Goal: Check status: Check status

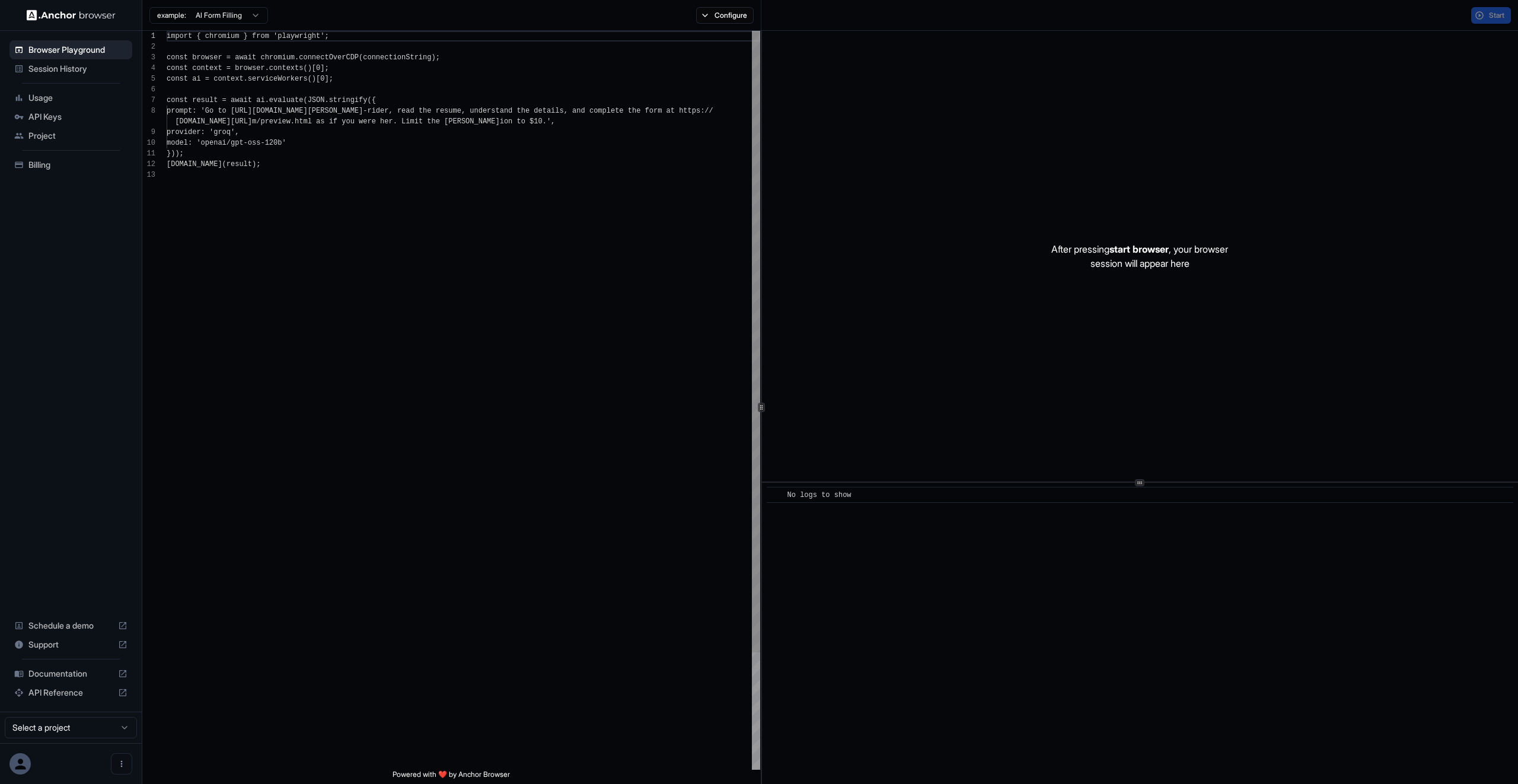
scroll to position [86, 0]
click at [53, 78] on div "Session History" at bounding box center [71, 69] width 122 height 19
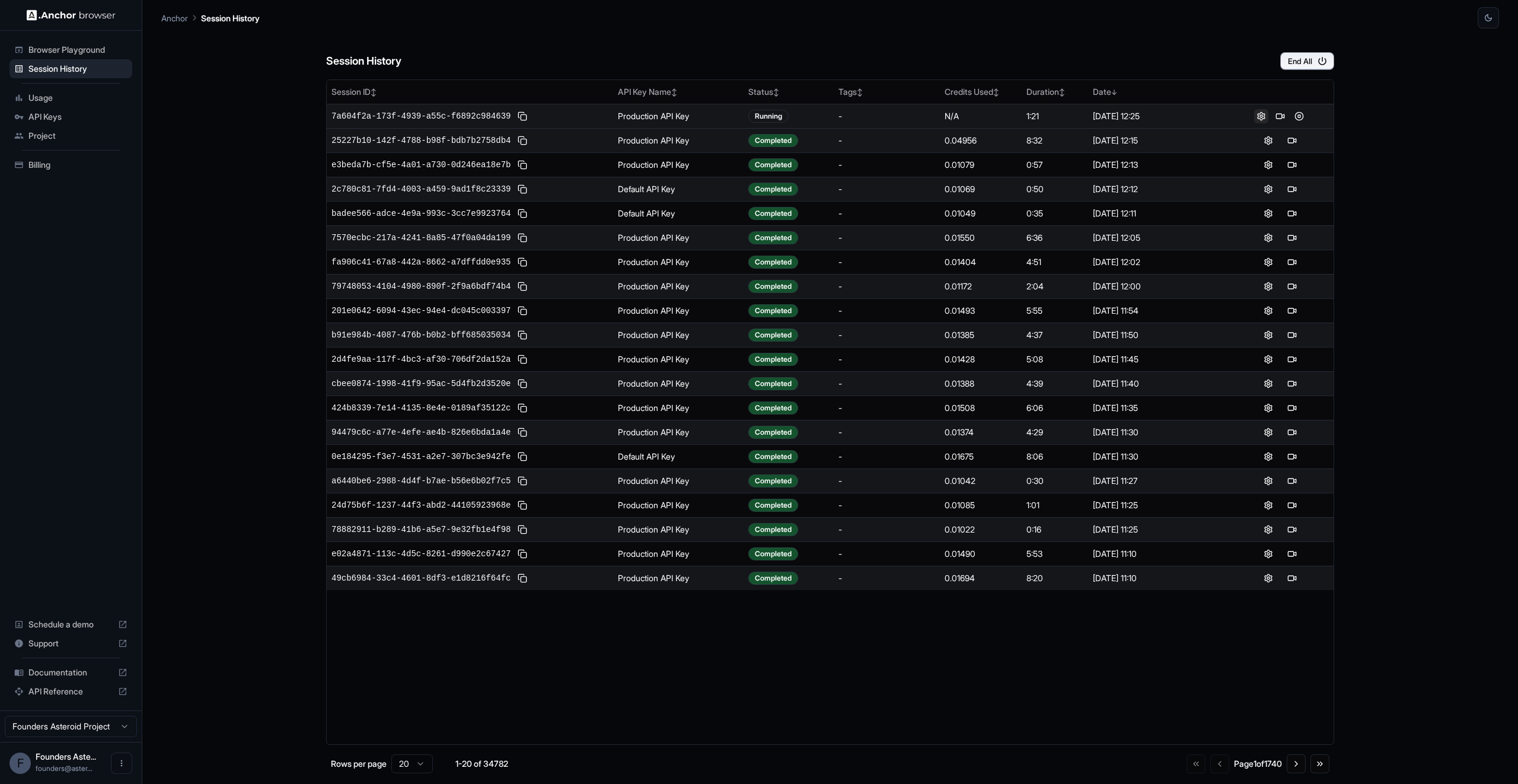
click at [1257, 116] on button at bounding box center [1261, 116] width 14 height 14
click at [871, 37] on div "Session History End All" at bounding box center [830, 49] width 1008 height 41
click at [471, 112] on span "7a604f2a-173f-4939-a55c-f6892c984639" at bounding box center [420, 116] width 179 height 12
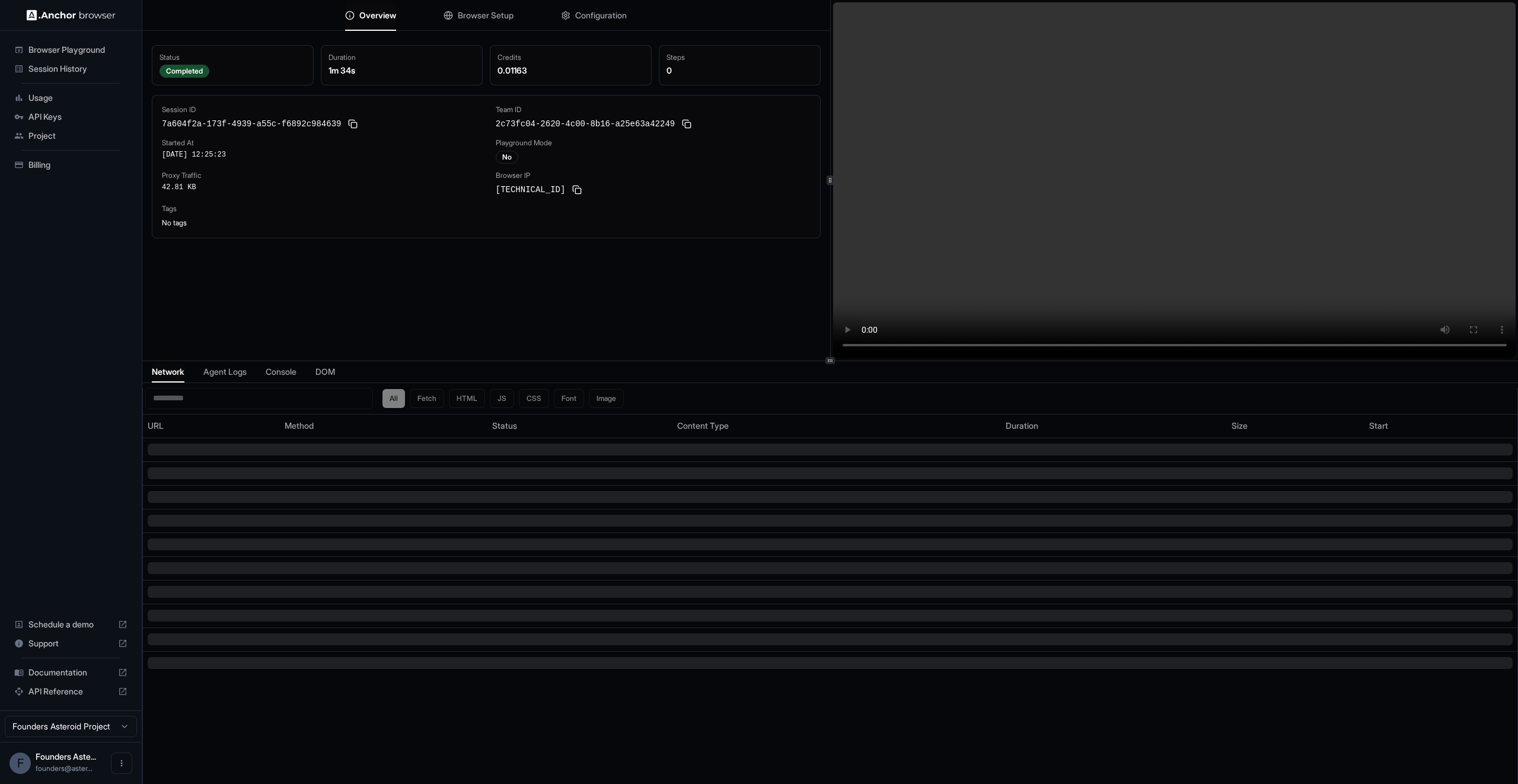
click at [1211, 229] on video at bounding box center [1175, 180] width 683 height 356
click at [615, 22] on button "Configuration" at bounding box center [594, 15] width 66 height 26
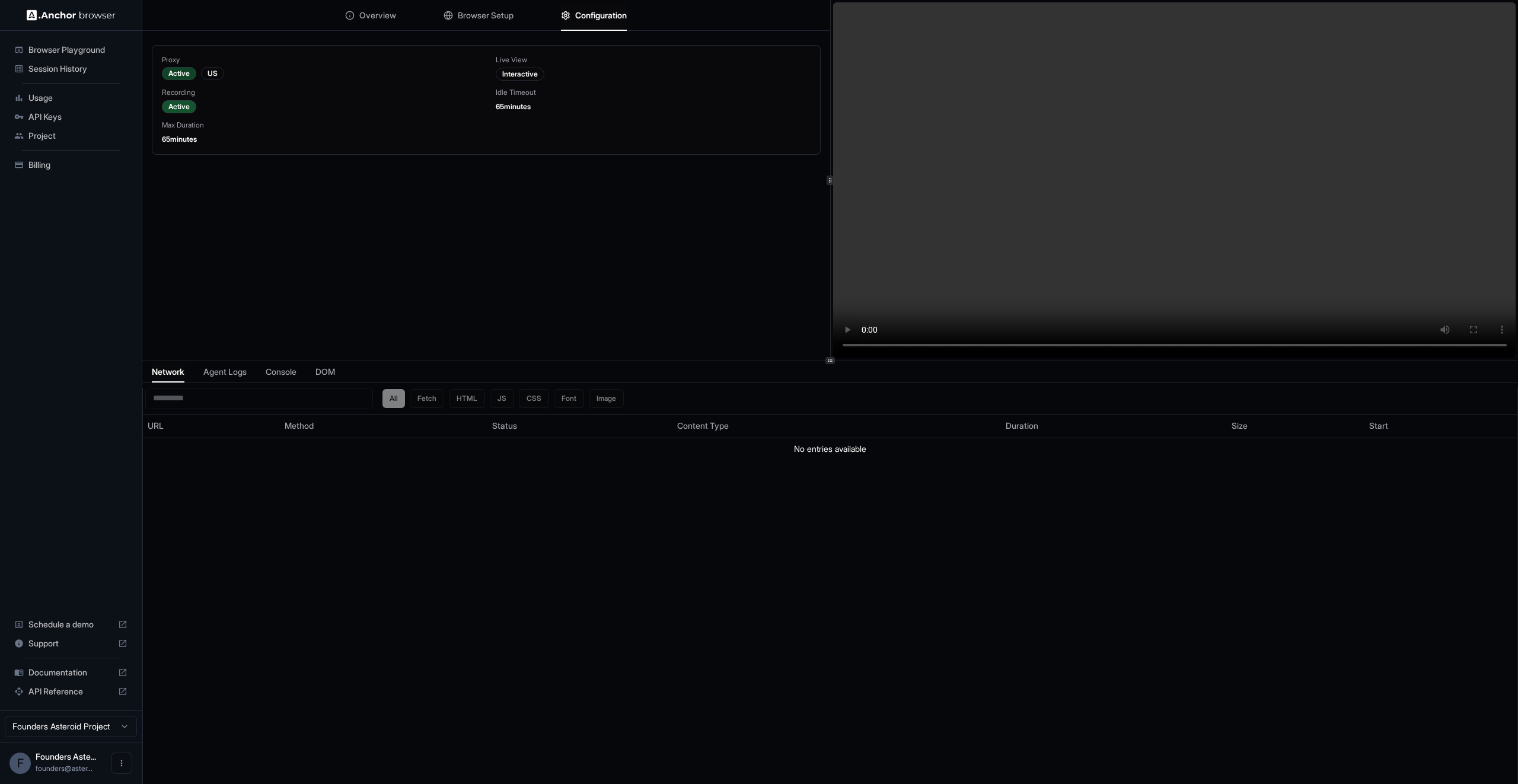
click at [178, 74] on div "Active" at bounding box center [179, 73] width 35 height 13
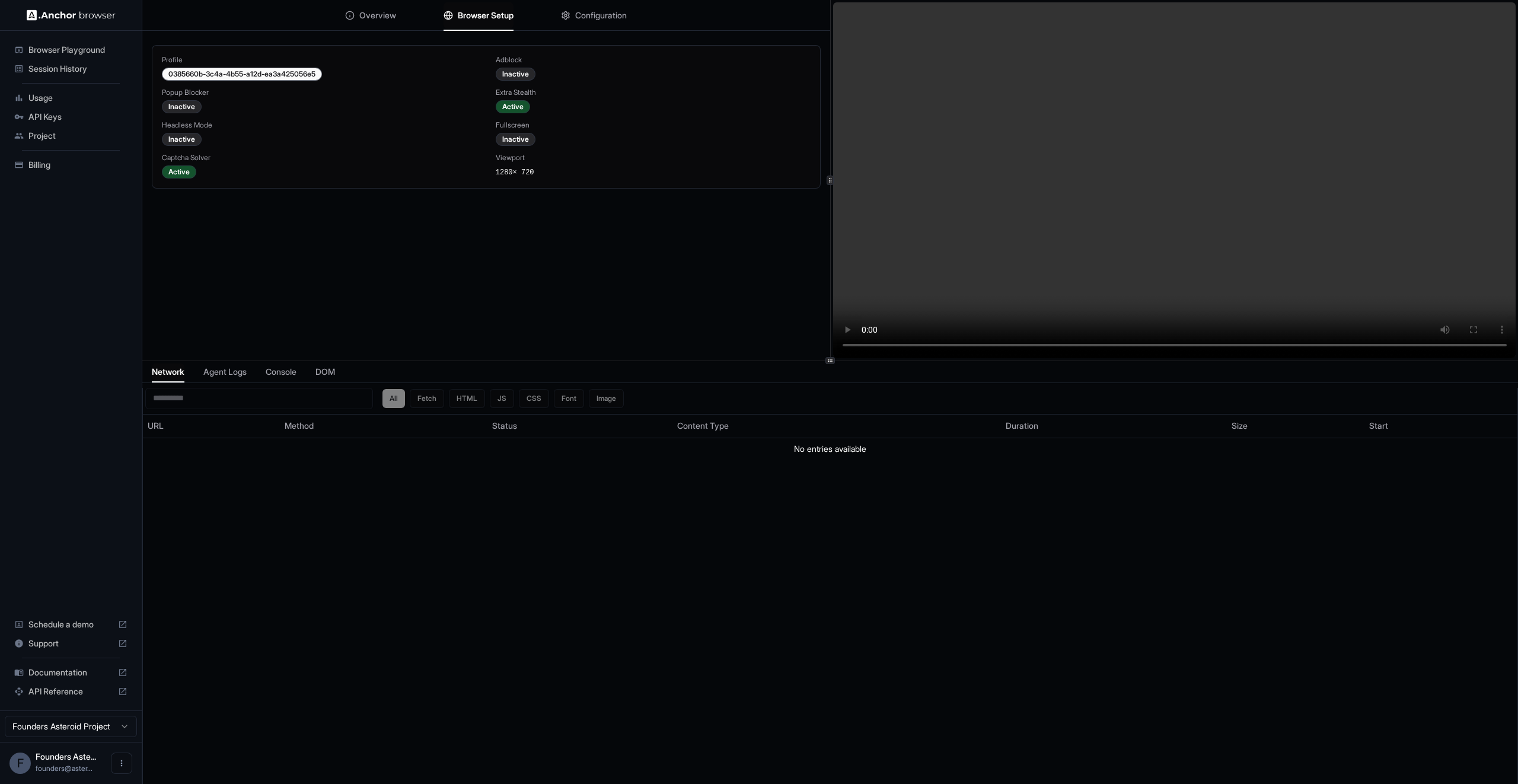
click at [488, 16] on span "Browser Setup" at bounding box center [486, 15] width 56 height 12
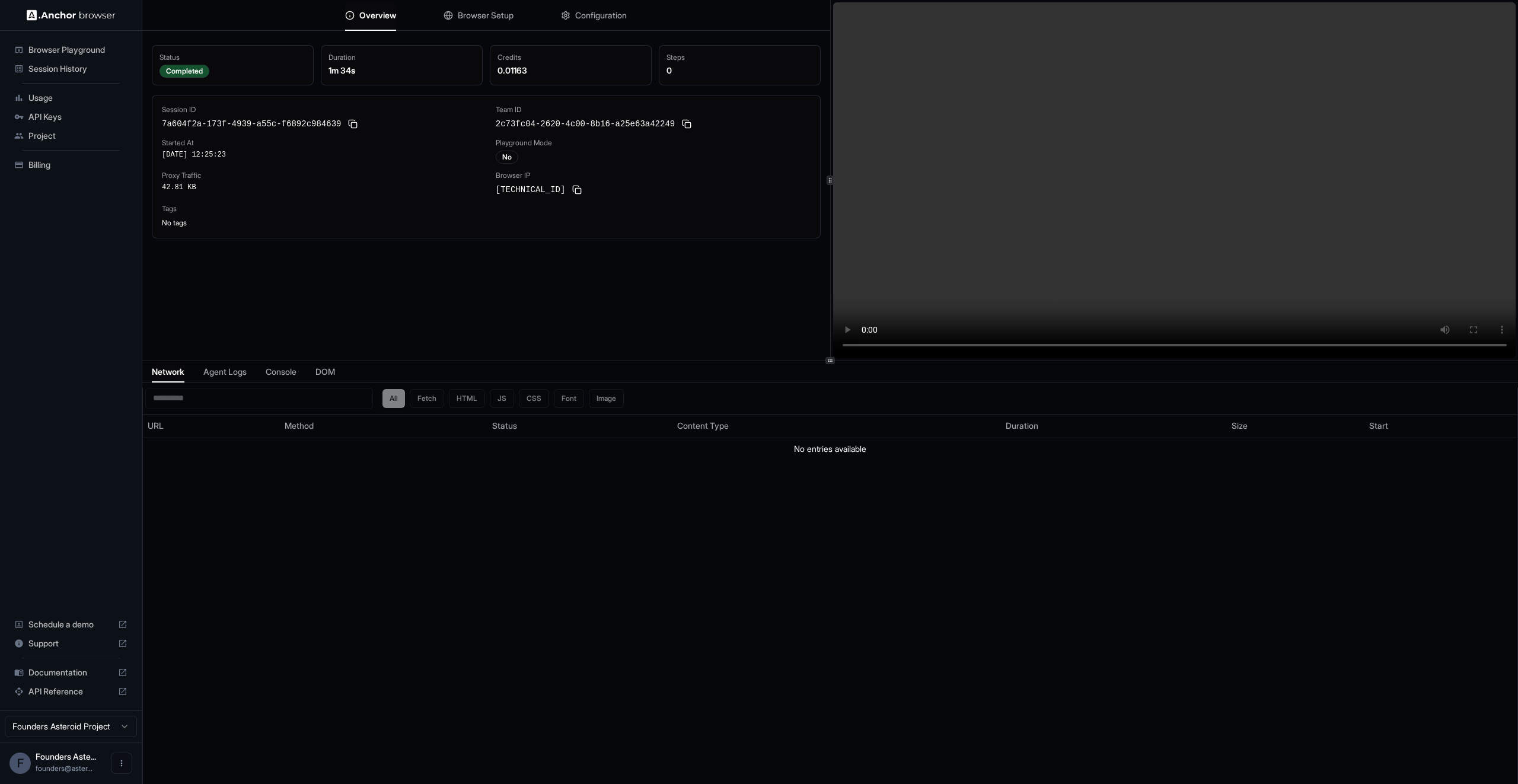
click at [373, 19] on span "Overview" at bounding box center [377, 15] width 37 height 12
